Goal: Task Accomplishment & Management: Use online tool/utility

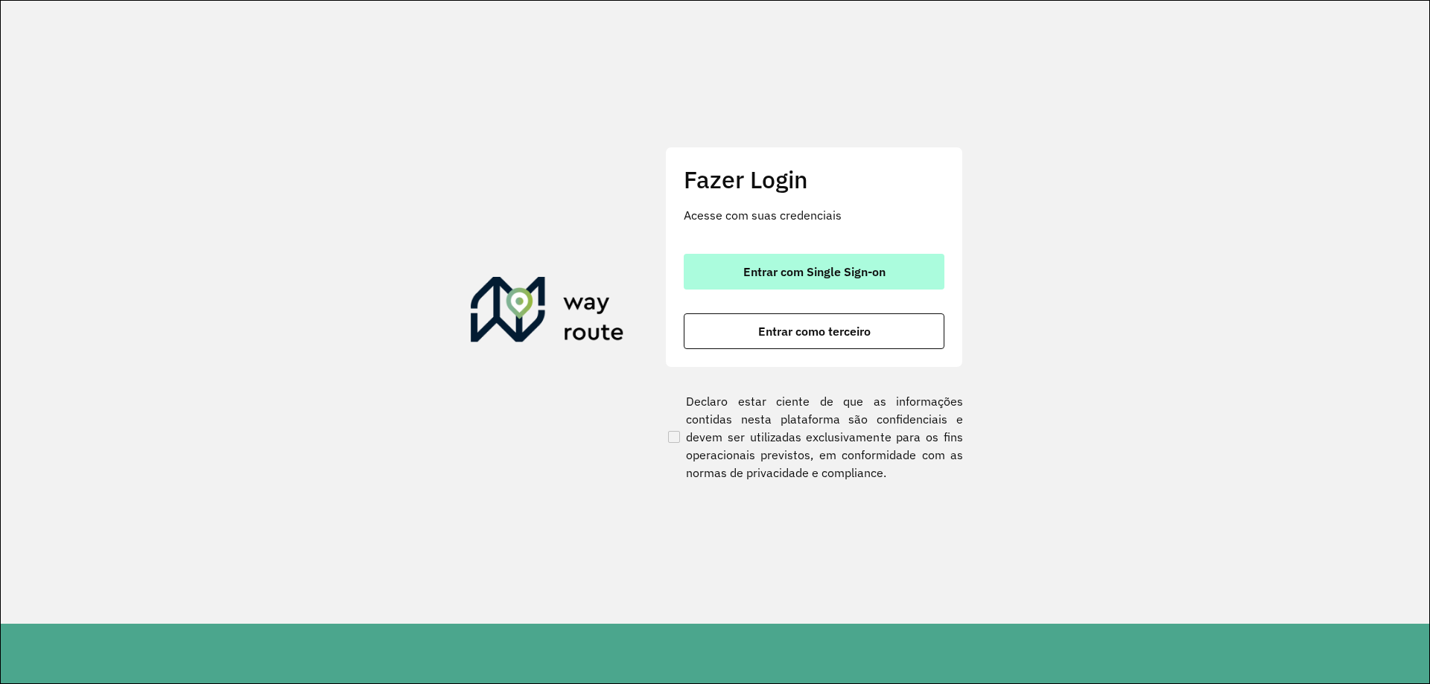
click at [782, 267] on span "Entrar com Single Sign-on" at bounding box center [814, 272] width 142 height 12
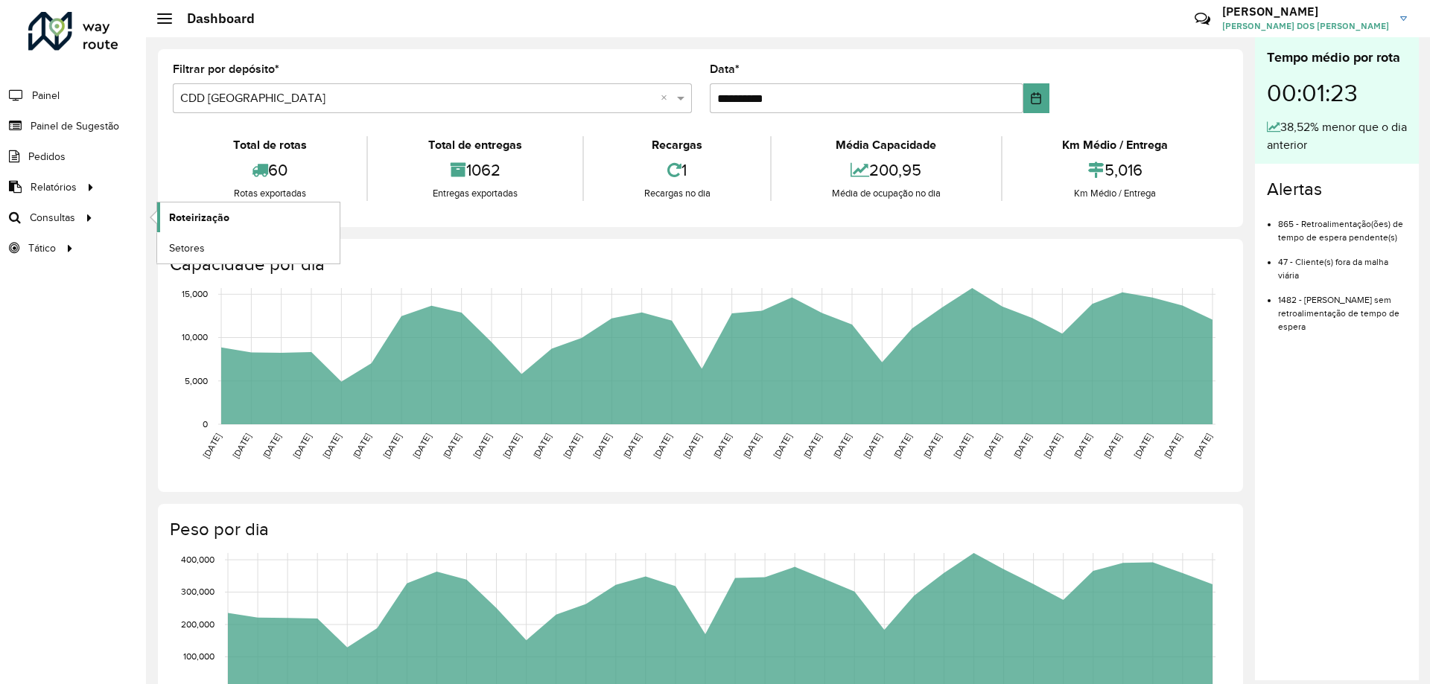
click at [193, 215] on span "Roteirização" at bounding box center [199, 218] width 60 height 16
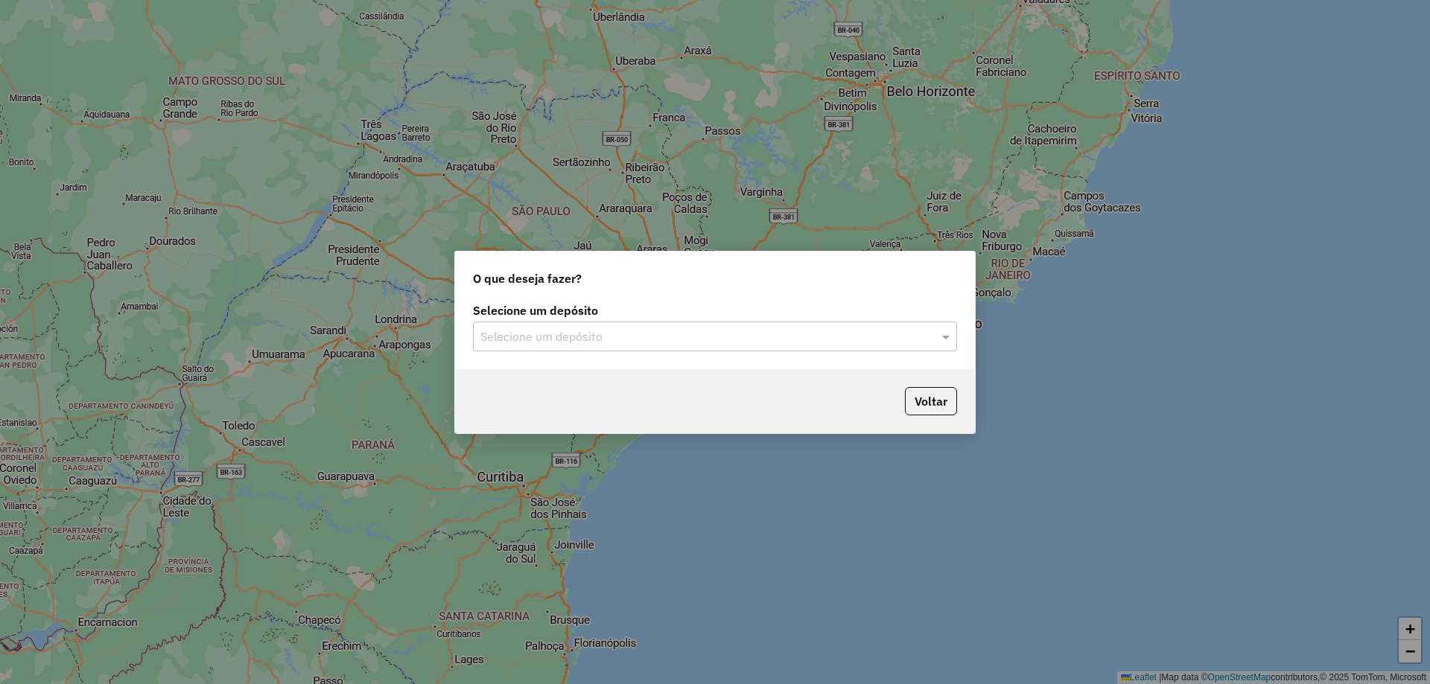
click at [839, 328] on input "text" at bounding box center [699, 337] width 439 height 18
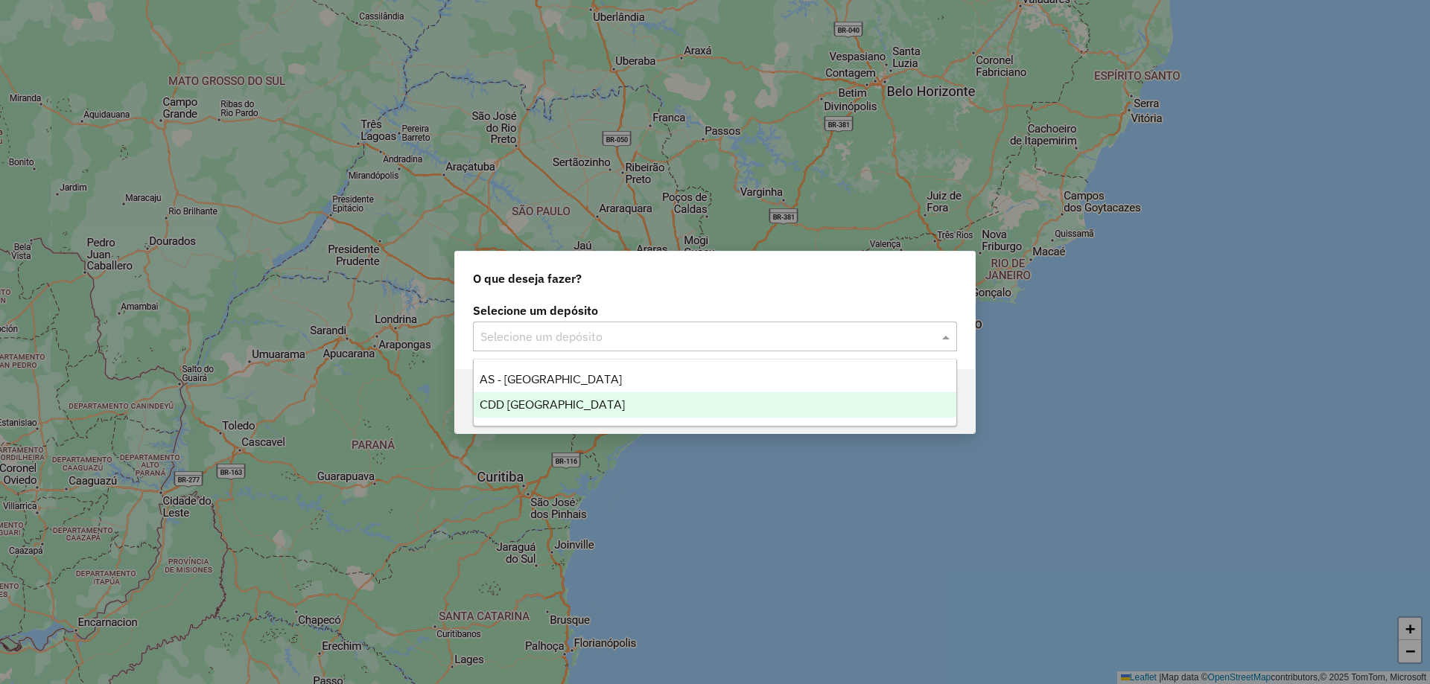
click at [721, 405] on div "CDD [GEOGRAPHIC_DATA]" at bounding box center [715, 404] width 483 height 25
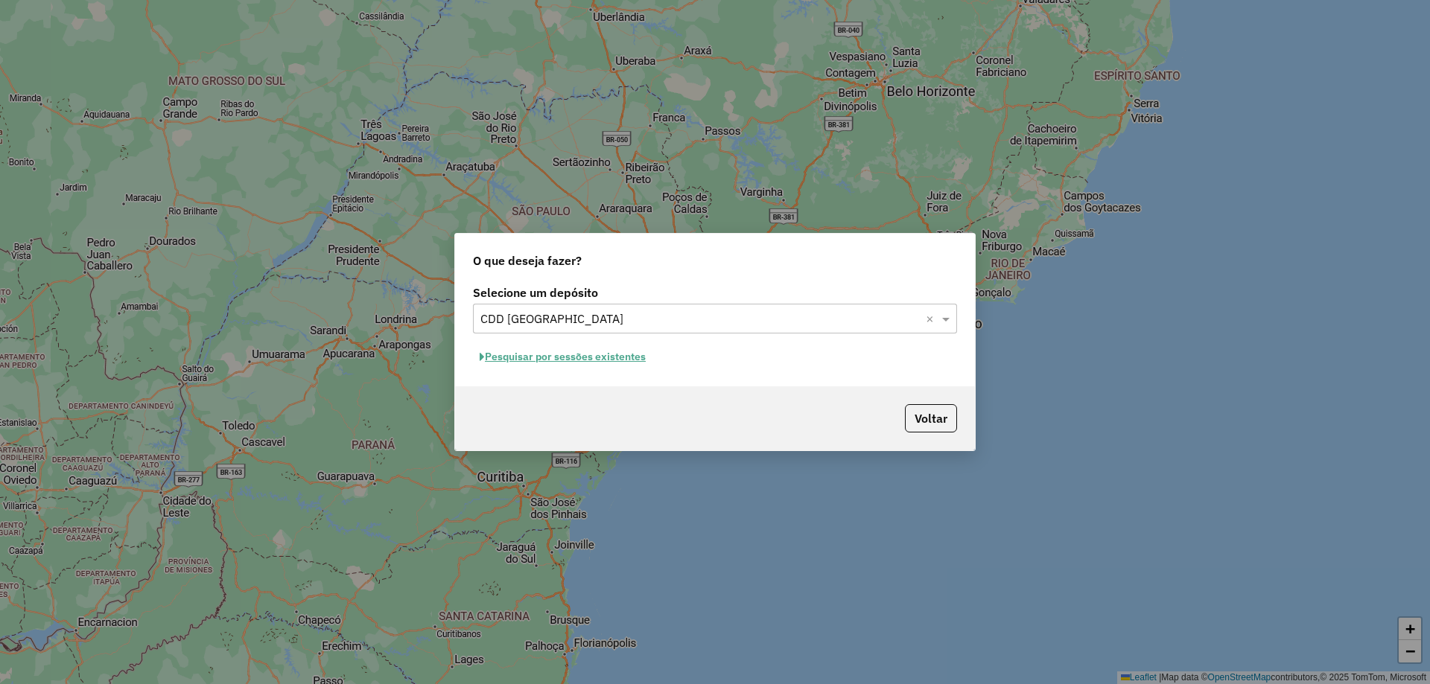
click at [644, 357] on button "Pesquisar por sessões existentes" at bounding box center [562, 357] width 179 height 23
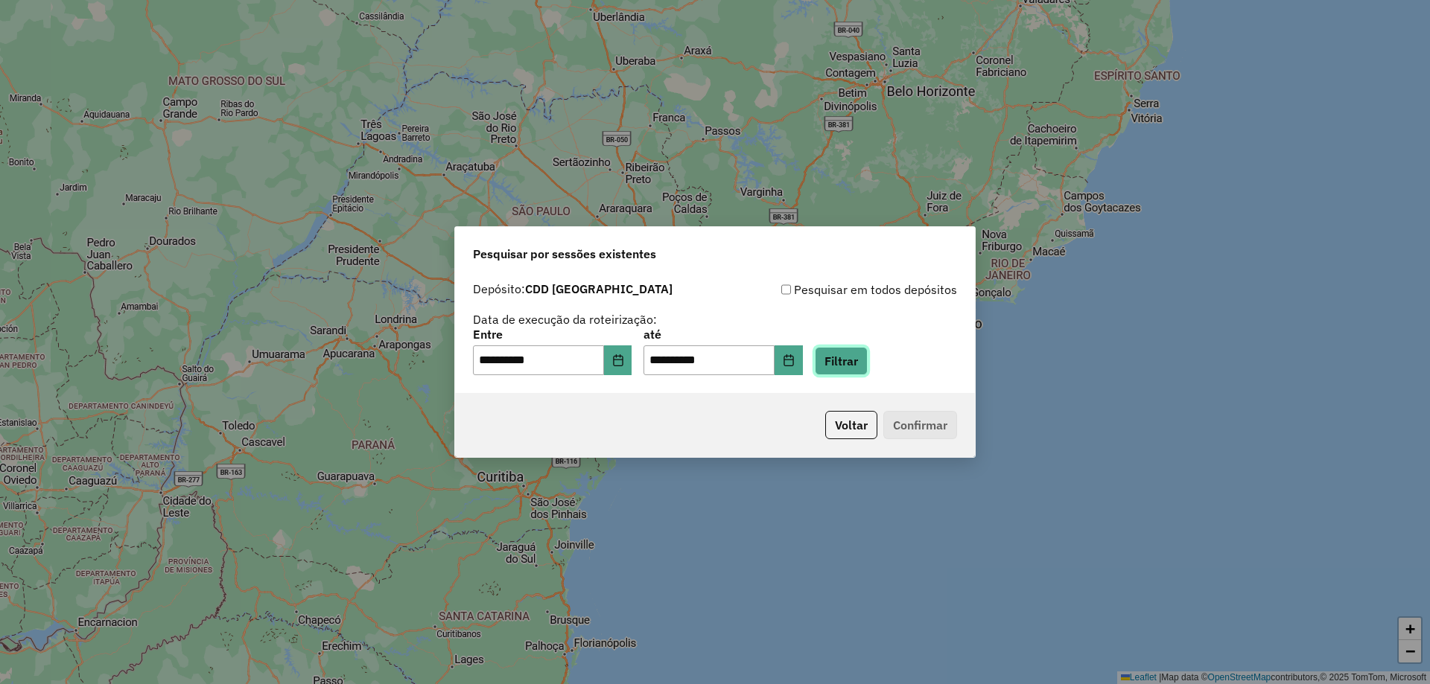
click at [868, 368] on button "Filtrar" at bounding box center [841, 361] width 53 height 28
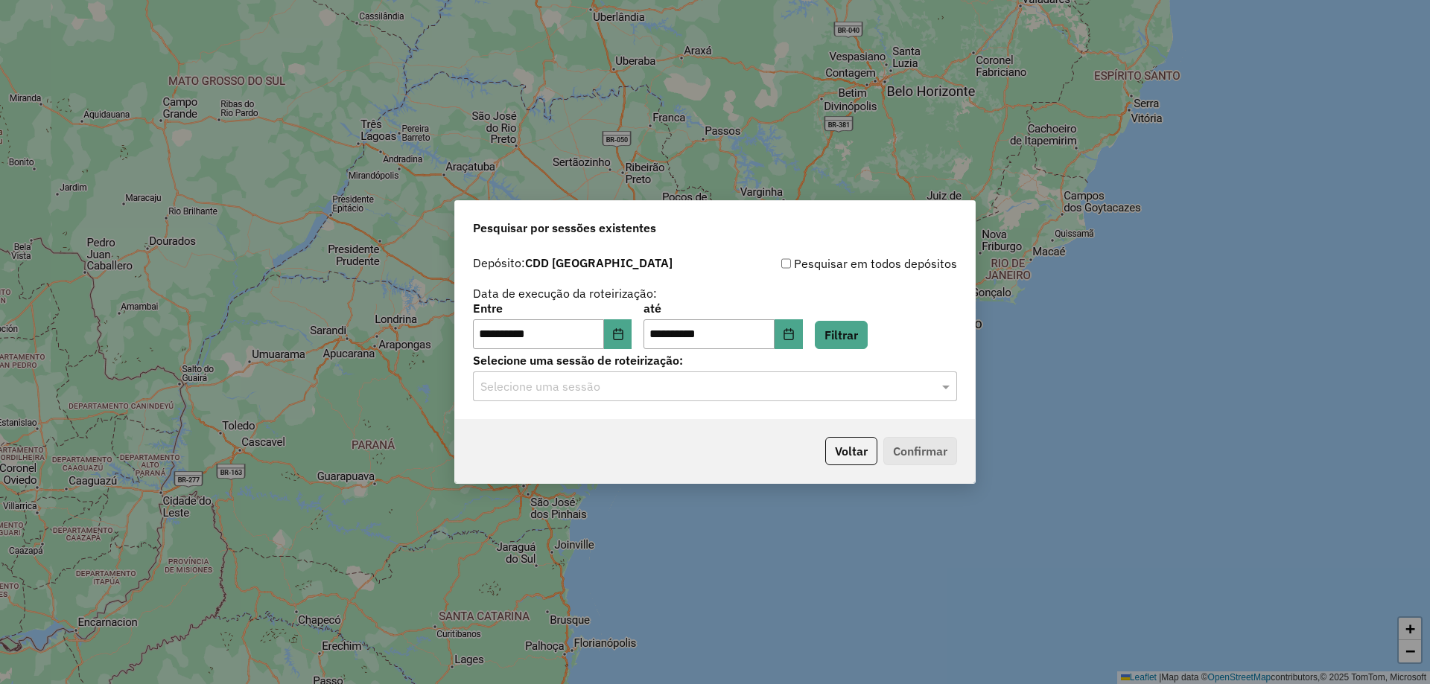
click at [909, 387] on input "text" at bounding box center [699, 387] width 439 height 18
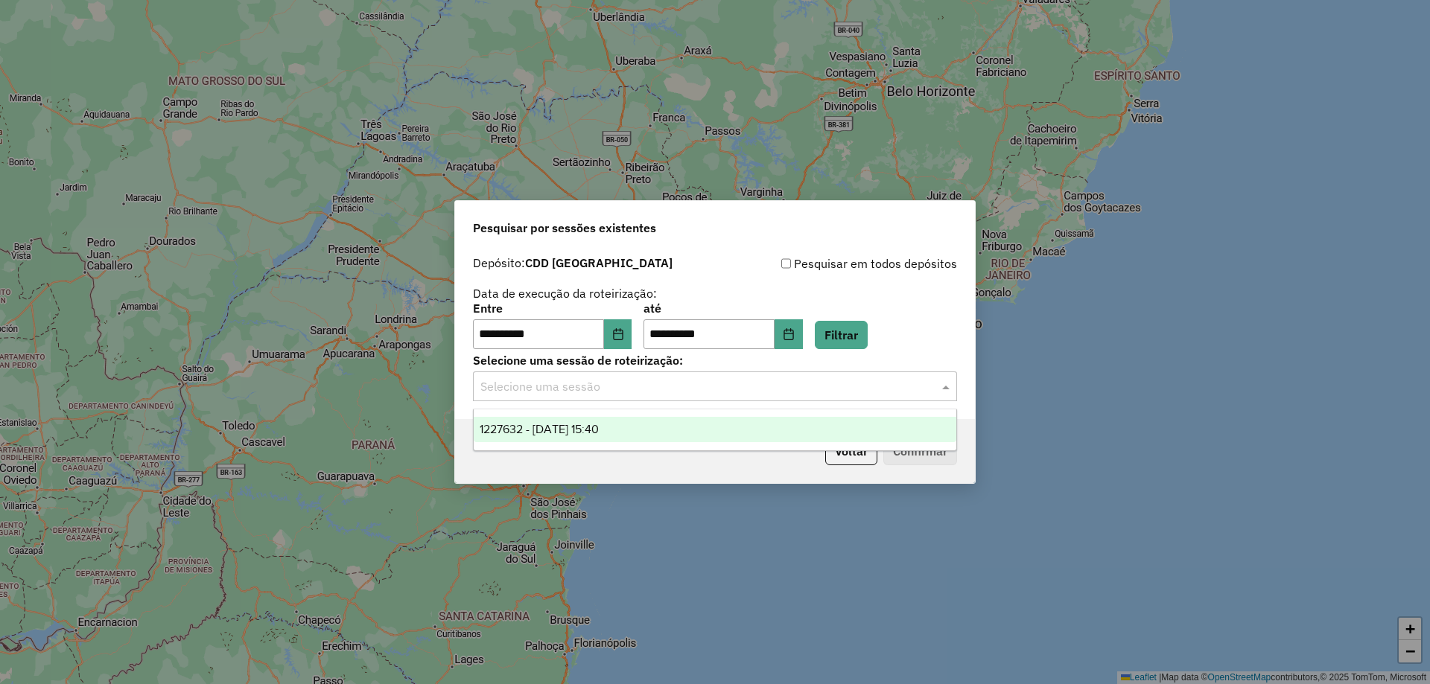
click at [662, 427] on div "1227632 - 11/08/2025 15:40" at bounding box center [715, 429] width 483 height 25
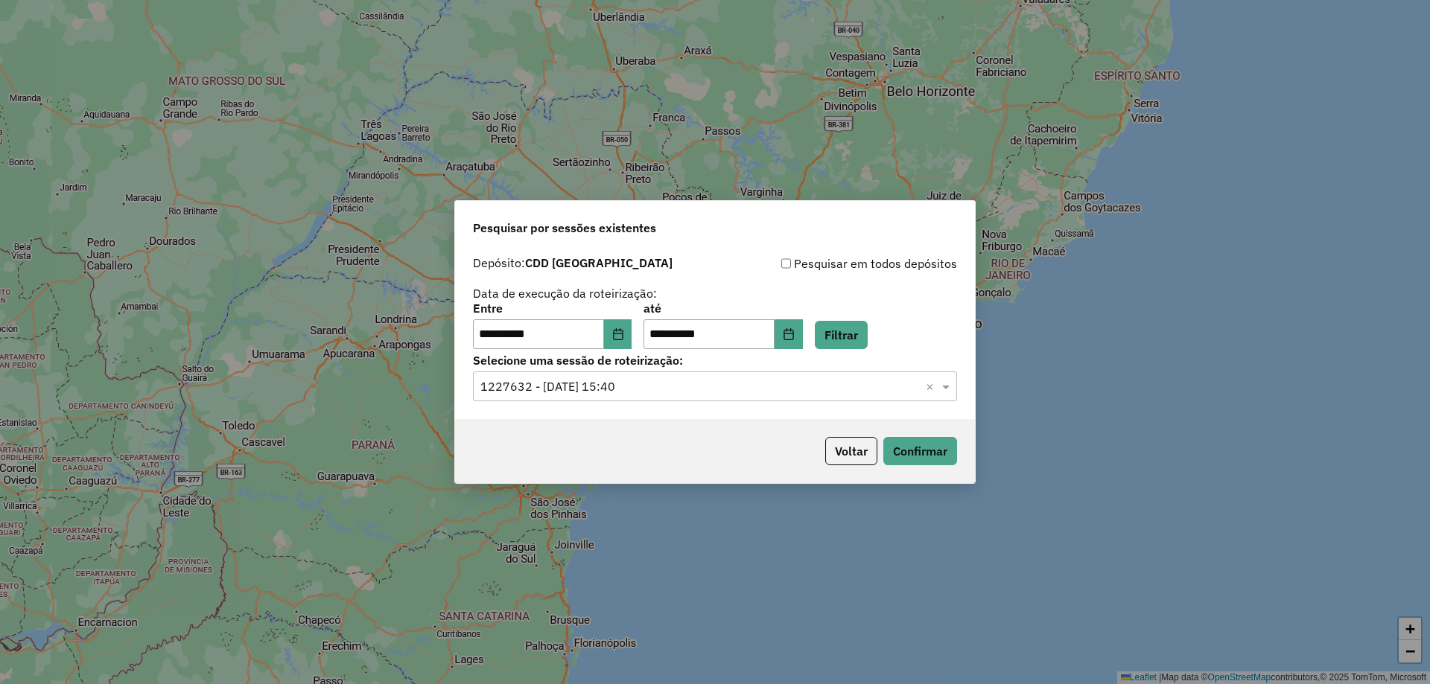
drag, startPoint x: 959, startPoint y: 454, endPoint x: 1046, endPoint y: 473, distance: 89.8
click at [960, 454] on div "Voltar Confirmar" at bounding box center [715, 451] width 520 height 64
click at [953, 451] on button "Confirmar" at bounding box center [920, 451] width 74 height 28
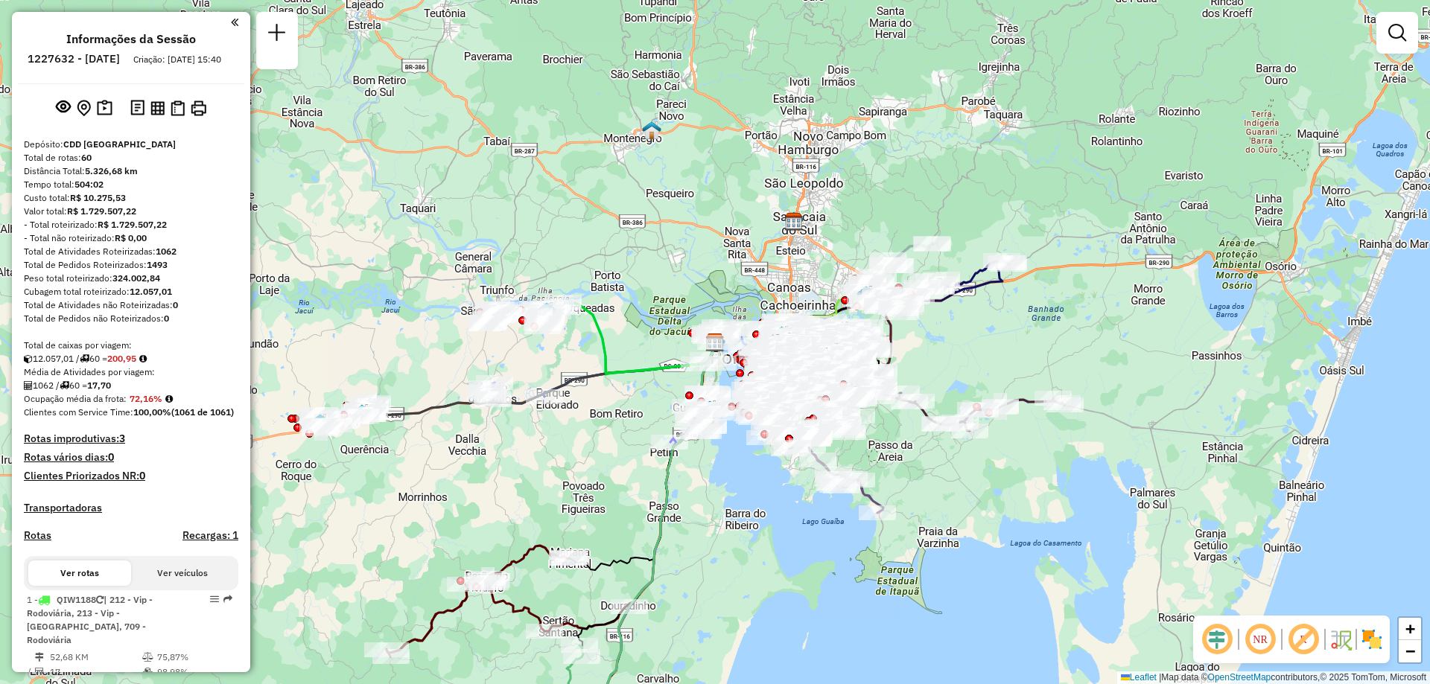
click at [1387, 40] on link at bounding box center [1397, 33] width 30 height 30
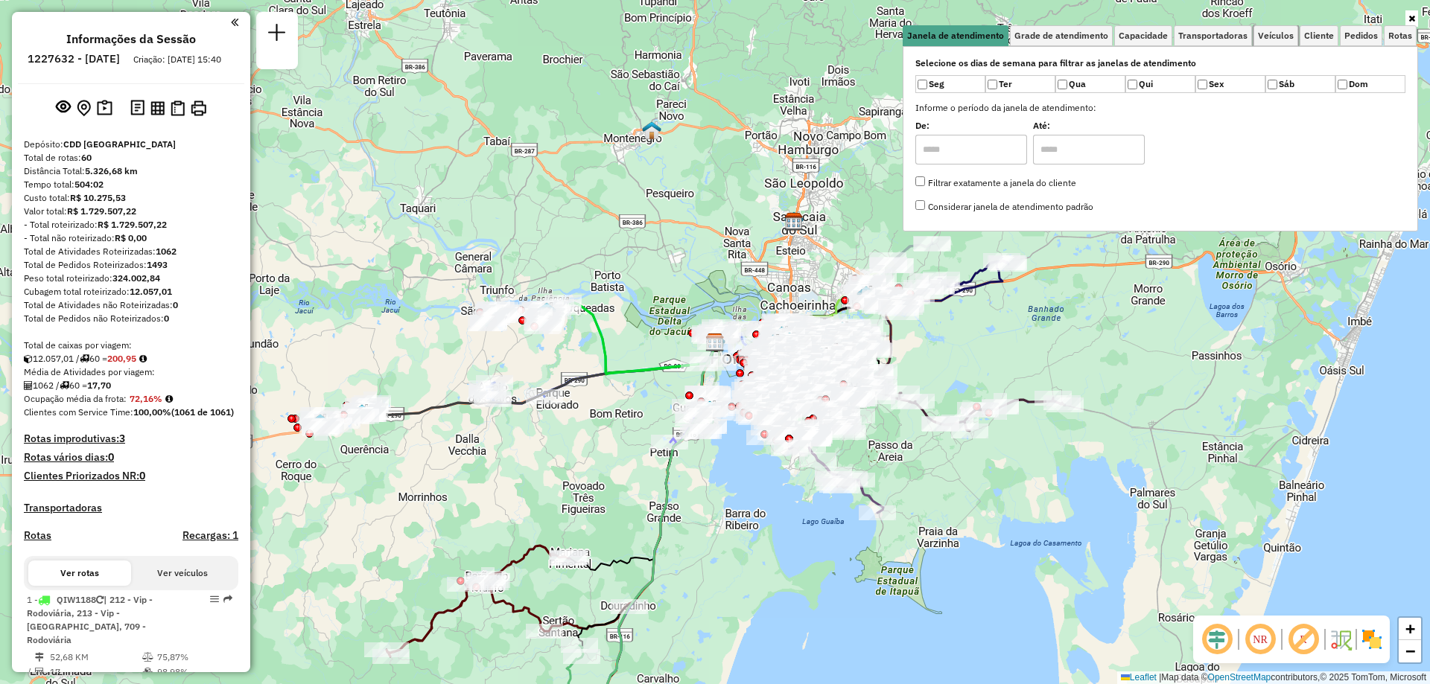
drag, startPoint x: 1271, startPoint y: 34, endPoint x: 1207, endPoint y: 53, distance: 67.6
click at [1271, 34] on span "Veículos" at bounding box center [1276, 35] width 36 height 9
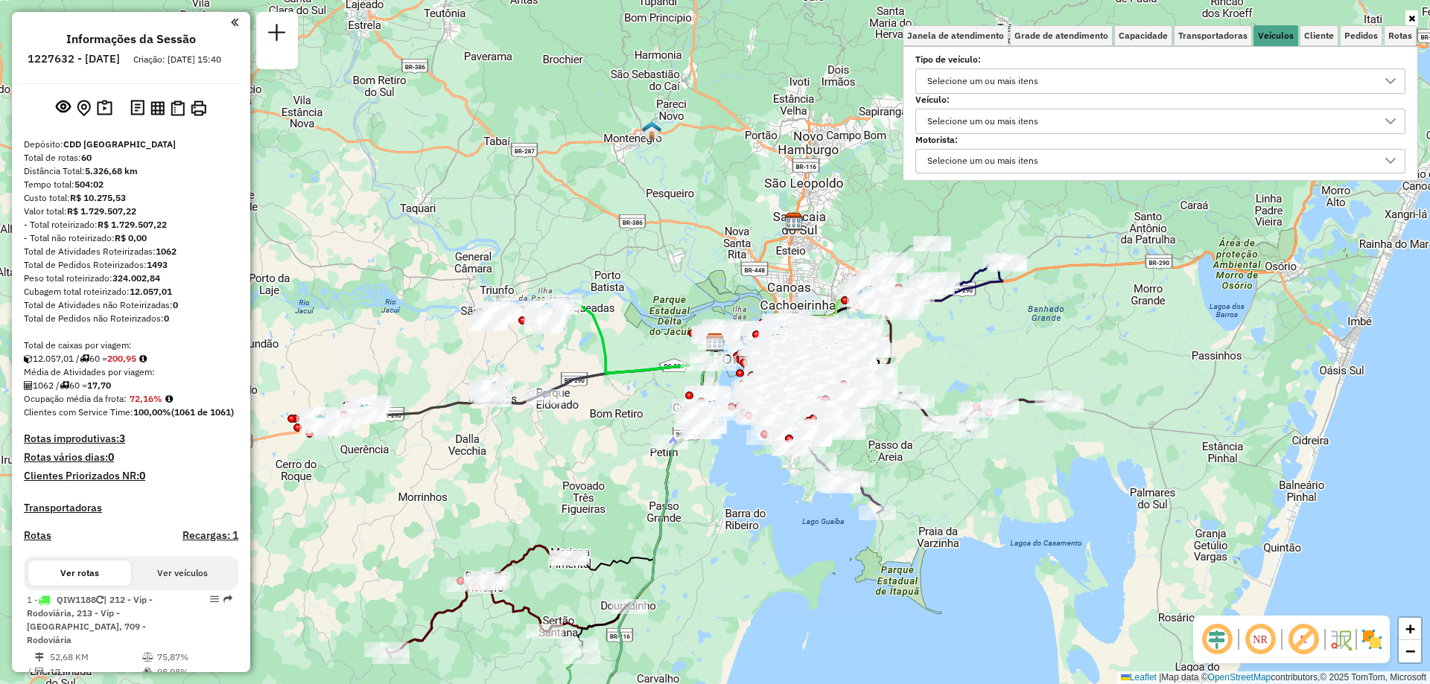
click at [1023, 115] on div "Selecione um ou mais itens" at bounding box center [982, 121] width 121 height 24
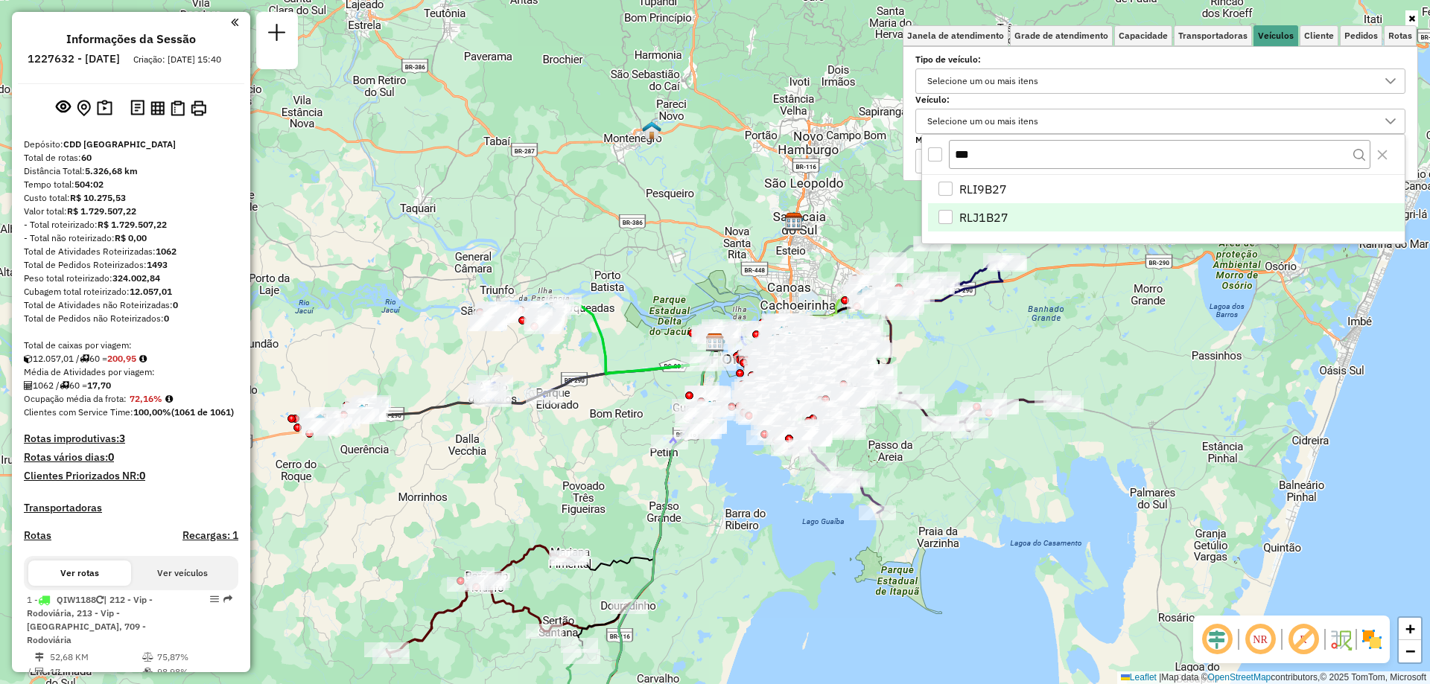
type input "***"
click at [948, 209] on li "RLJ1B27" at bounding box center [1166, 217] width 477 height 28
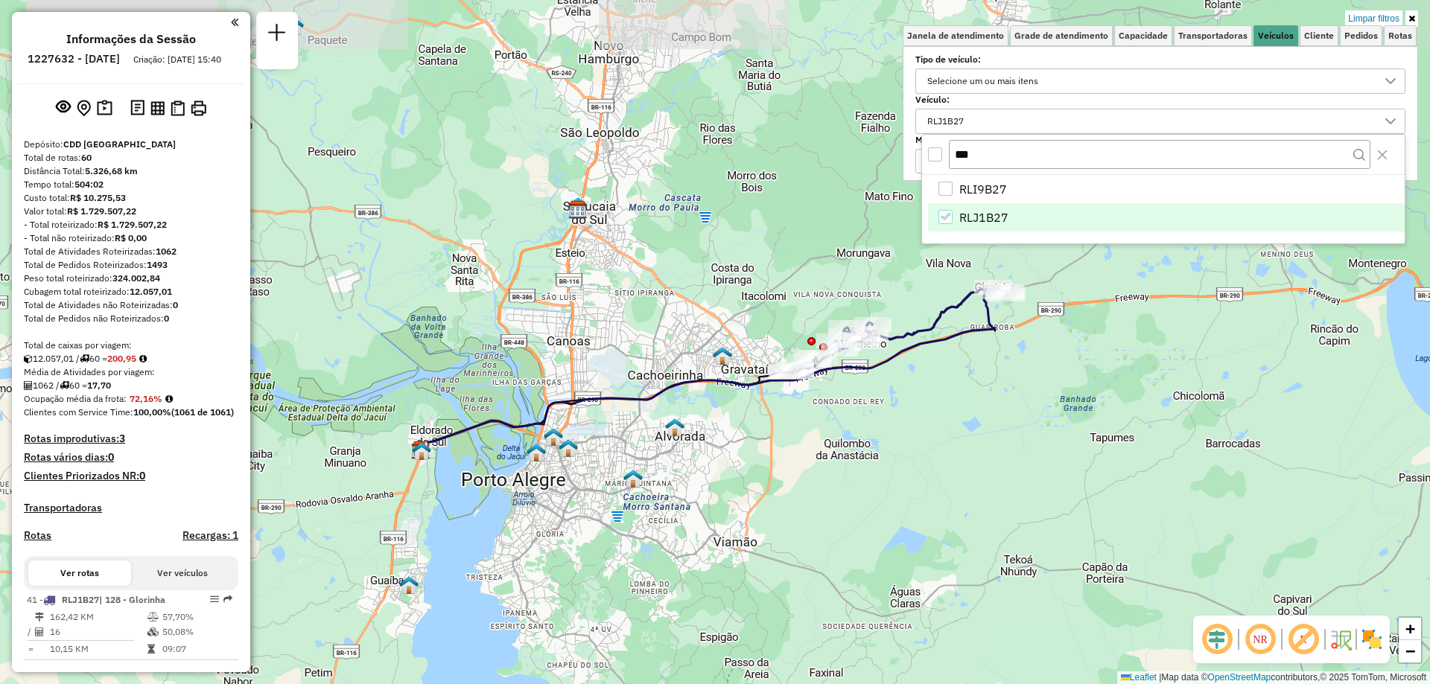
drag, startPoint x: 982, startPoint y: 296, endPoint x: 899, endPoint y: 415, distance: 145.0
click at [899, 415] on div "Limpar filtros Janela de atendimento Grade de atendimento Capacidade Transporta…" at bounding box center [715, 342] width 1430 height 684
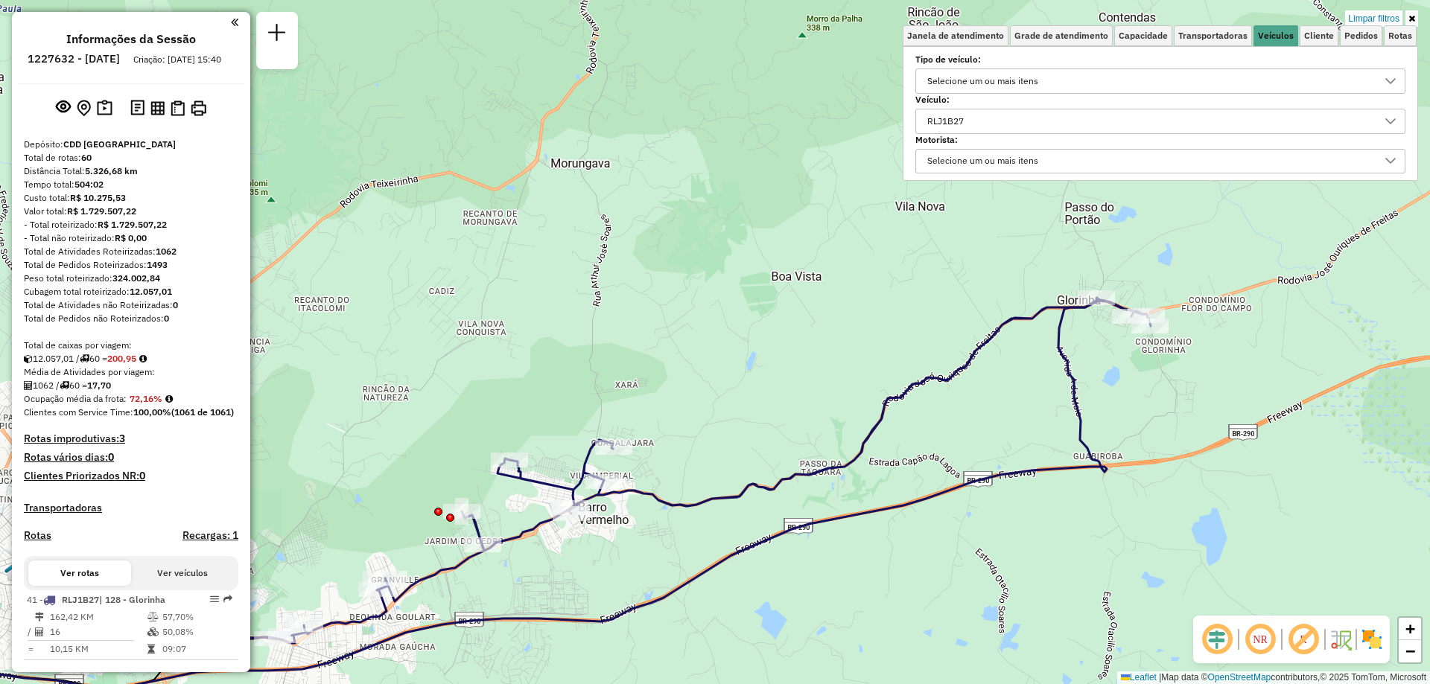
drag, startPoint x: 1069, startPoint y: 243, endPoint x: 1100, endPoint y: 322, distance: 85.3
click at [1100, 322] on div "Limpar filtros Janela de atendimento Grade de atendimento Capacidade Transporta…" at bounding box center [715, 342] width 1430 height 684
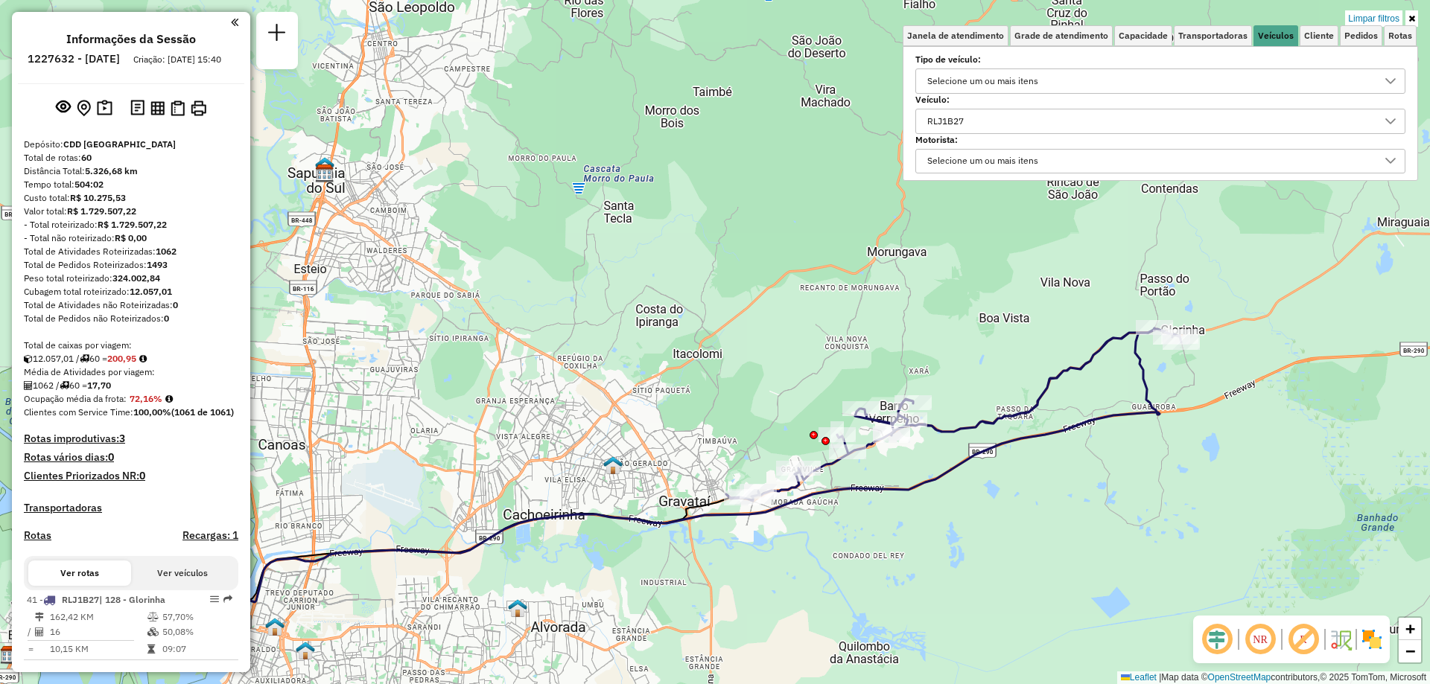
drag, startPoint x: 900, startPoint y: 605, endPoint x: 1005, endPoint y: 582, distance: 107.7
click at [1005, 582] on div "Limpar filtros Janela de atendimento Grade de atendimento Capacidade Transporta…" at bounding box center [715, 342] width 1430 height 684
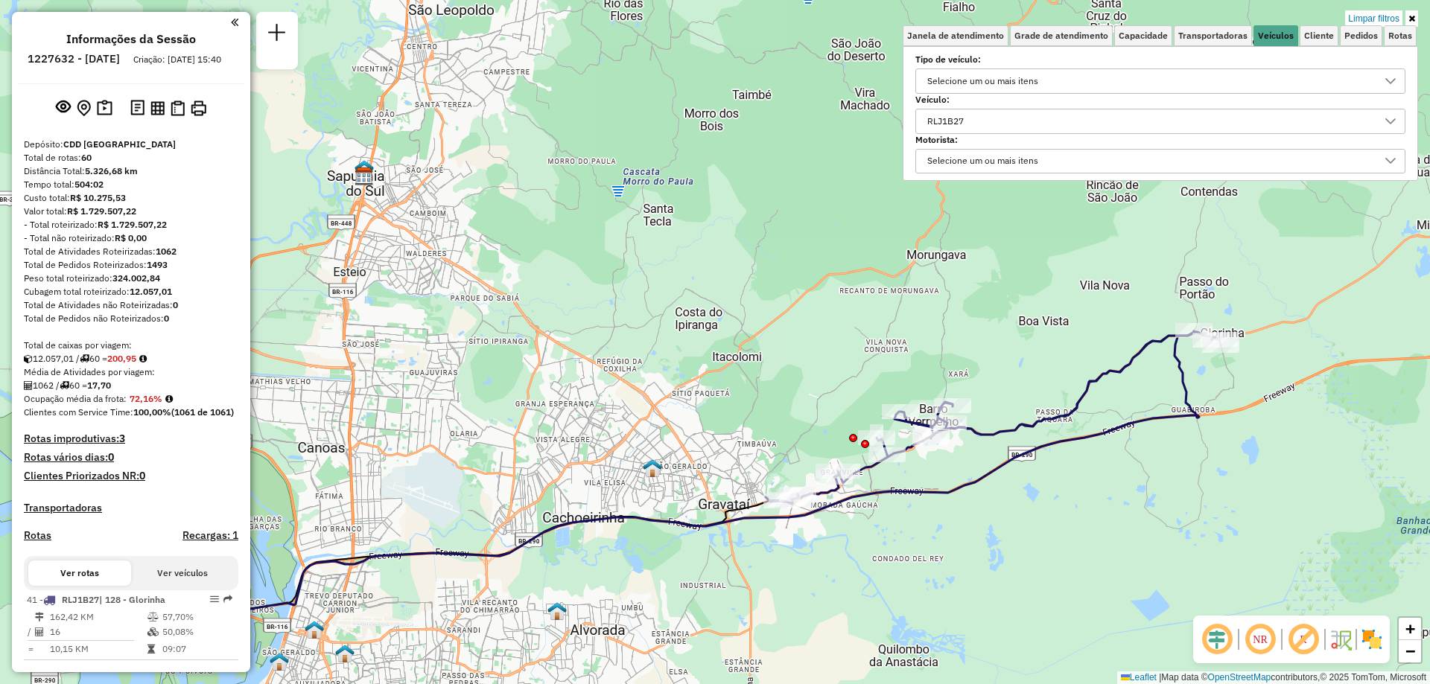
drag, startPoint x: 1004, startPoint y: 526, endPoint x: 1061, endPoint y: 547, distance: 61.3
click at [1061, 547] on div "Limpar filtros Janela de atendimento Grade de atendimento Capacidade Transporta…" at bounding box center [715, 342] width 1430 height 684
